Goal: Information Seeking & Learning: Learn about a topic

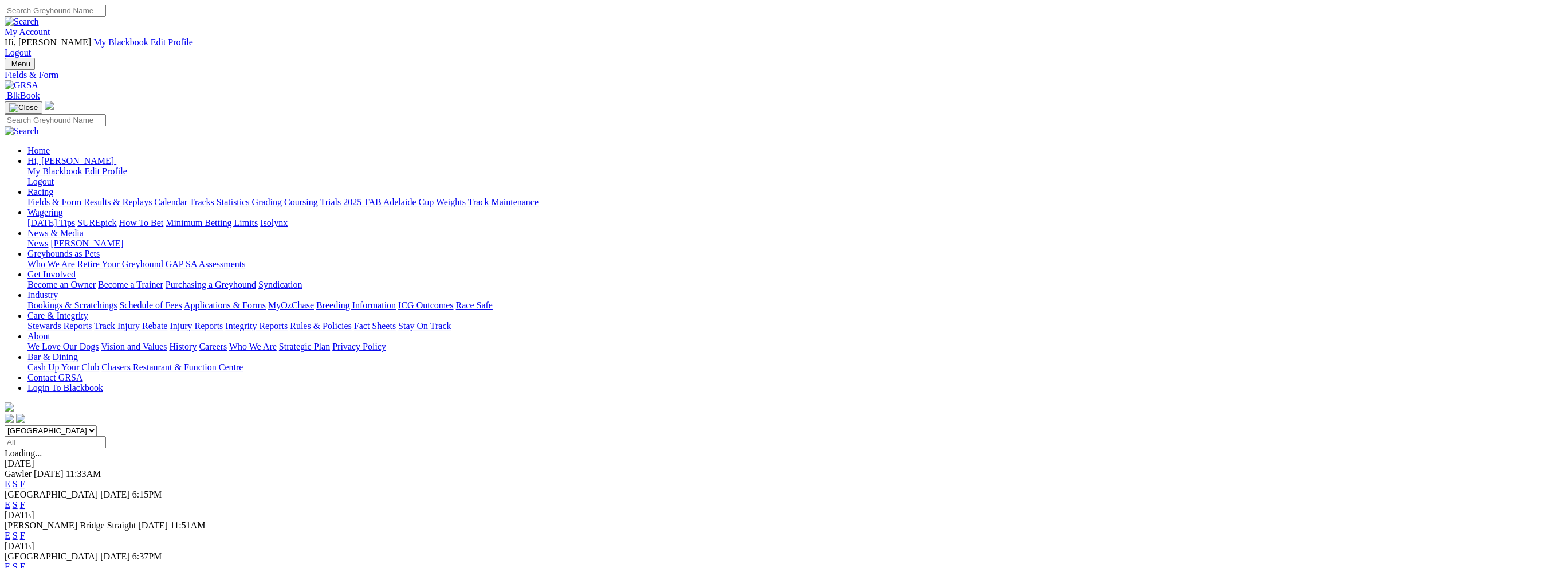
click at [152, 197] on link "Results & Replays" at bounding box center [117, 202] width 68 height 9
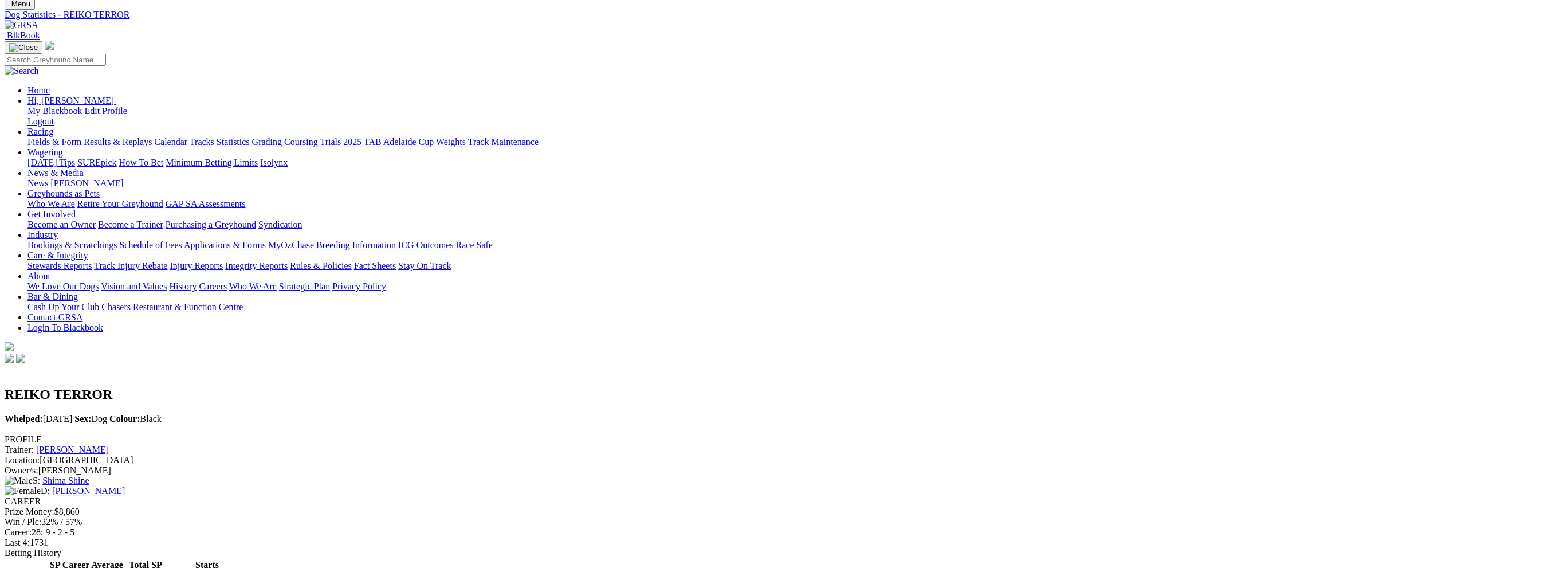
scroll to position [57, 0]
